Goal: Transaction & Acquisition: Register for event/course

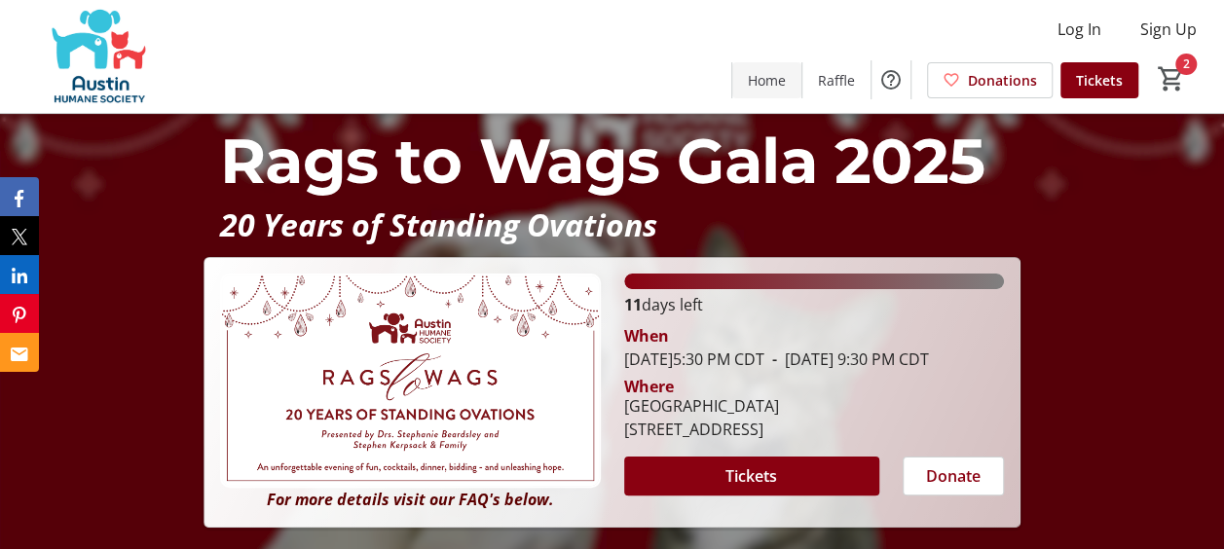
click at [769, 77] on span "Home" at bounding box center [767, 80] width 38 height 20
click at [770, 81] on span "Home" at bounding box center [767, 80] width 38 height 20
click at [98, 55] on img at bounding box center [98, 56] width 173 height 97
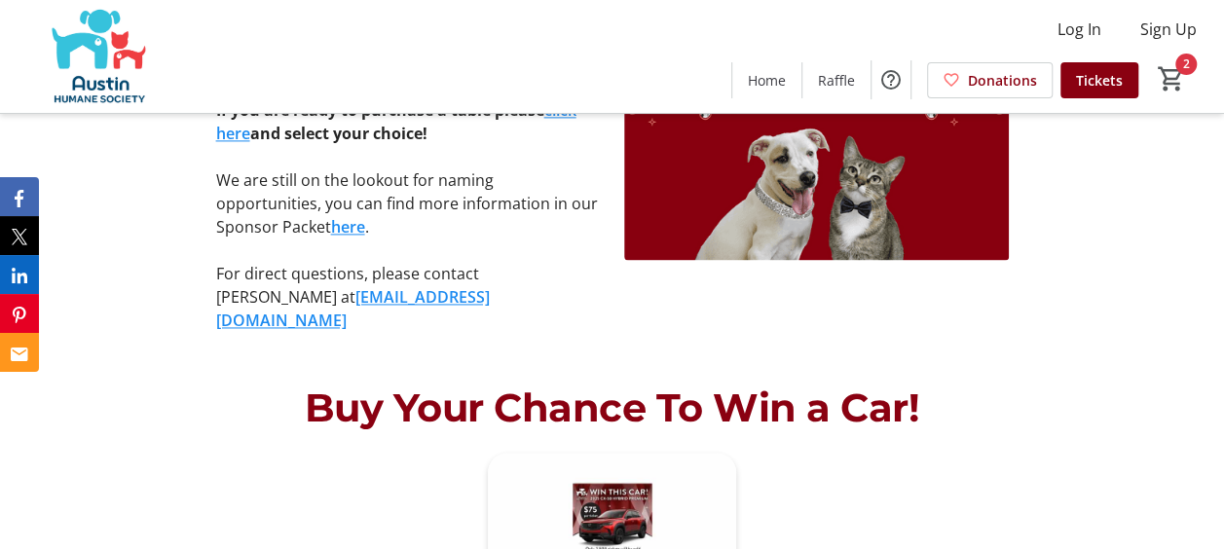
scroll to position [1071, 0]
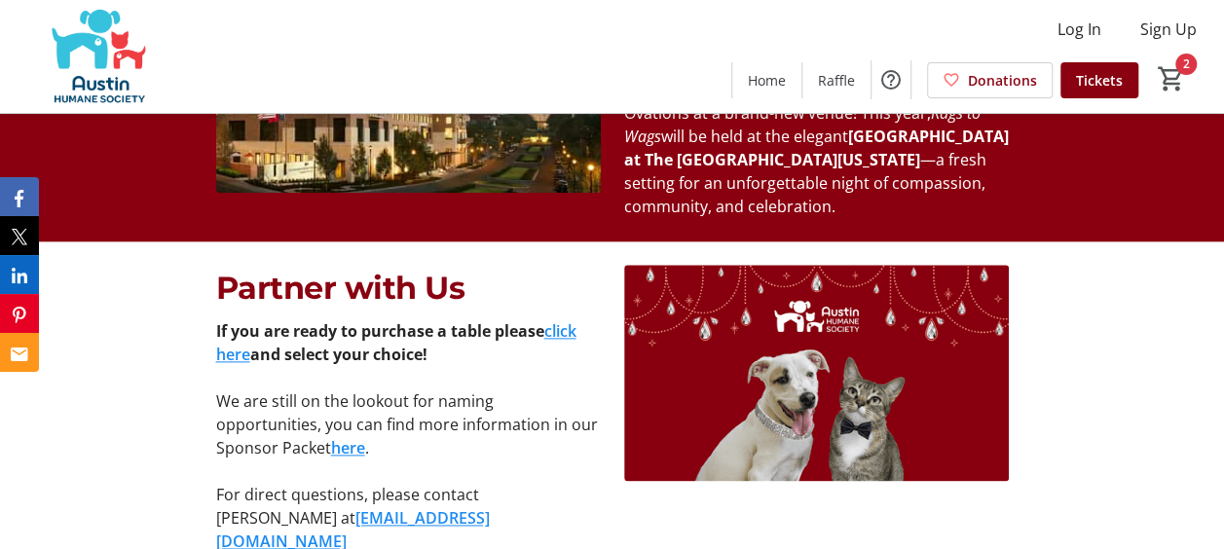
click at [567, 333] on link "click here" at bounding box center [396, 342] width 360 height 45
